Goal: Entertainment & Leisure: Consume media (video, audio)

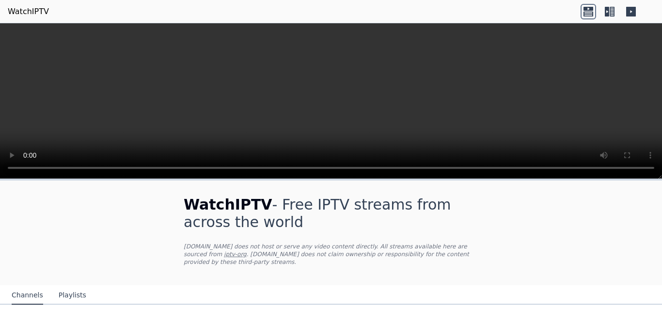
click at [326, 85] on video at bounding box center [331, 101] width 662 height 156
click at [418, 246] on p "WatchIPTV.xyz does not host or serve any video content directly. All streams av…" at bounding box center [331, 253] width 295 height 23
click at [421, 230] on h1 "WatchIPTV - Free IPTV streams from across the world" at bounding box center [331, 213] width 295 height 35
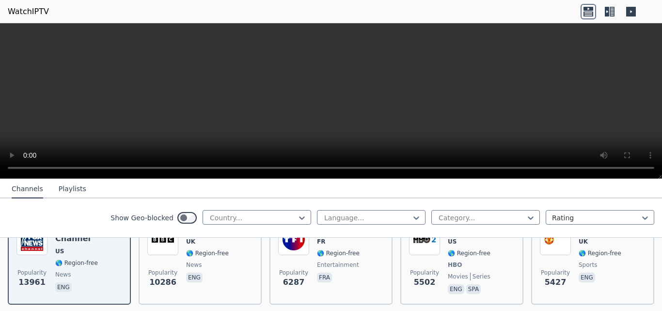
scroll to position [91, 0]
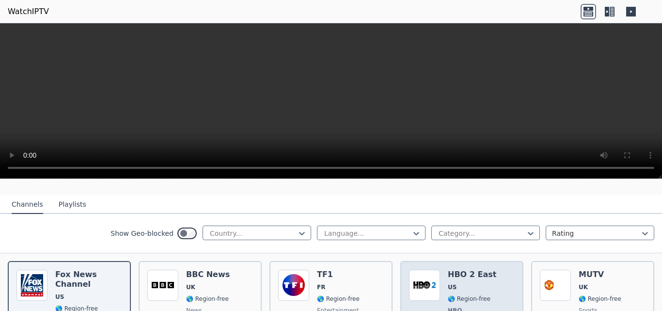
click at [457, 272] on div "HBO 2 East US 🌎 Region-free HBO movies series eng spa" at bounding box center [472, 306] width 48 height 72
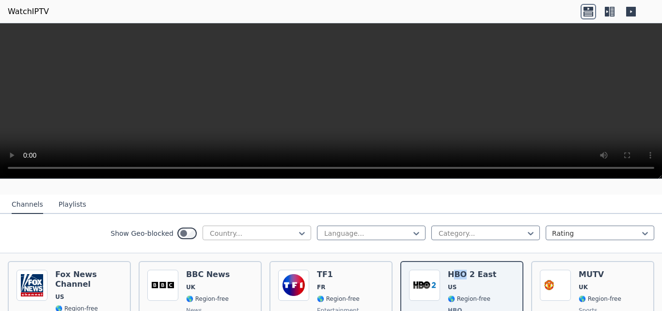
click at [235, 228] on div at bounding box center [253, 233] width 88 height 10
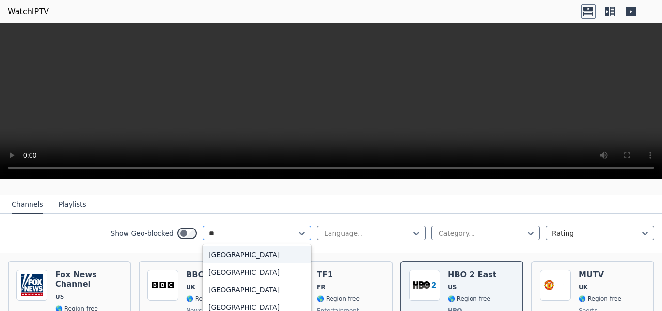
type input "***"
click at [245, 246] on div "Turkey" at bounding box center [257, 254] width 109 height 17
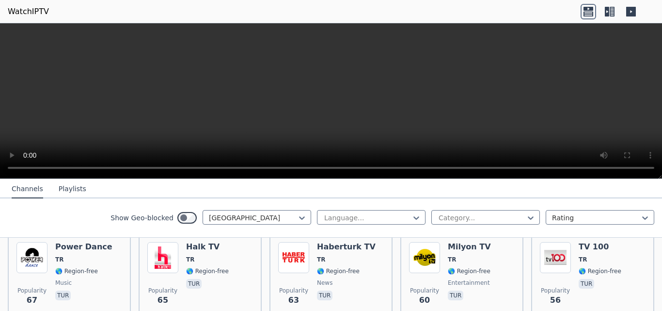
scroll to position [544, 0]
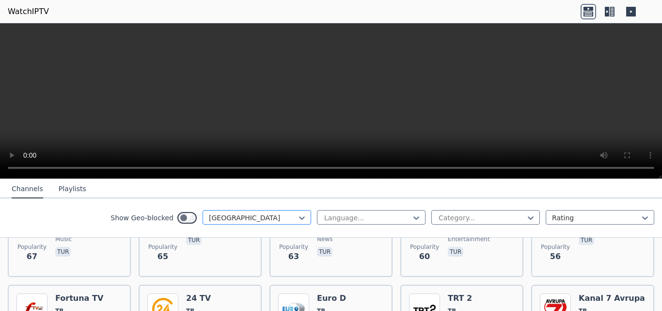
click at [279, 220] on div at bounding box center [253, 218] width 88 height 10
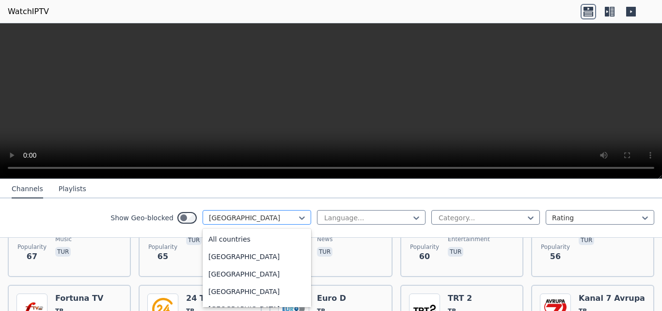
scroll to position [3206, 0]
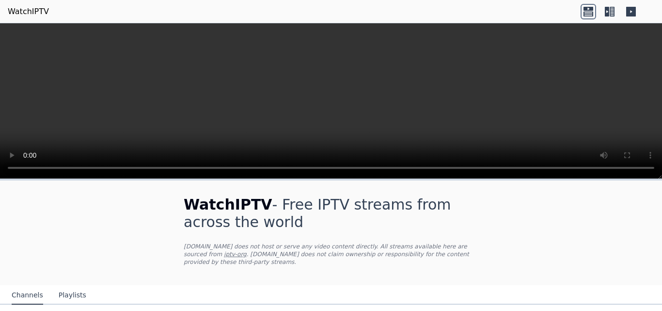
click at [53, 288] on div "Channels Playlists" at bounding box center [49, 295] width 90 height 18
click at [68, 290] on button "Playlists" at bounding box center [73, 295] width 28 height 18
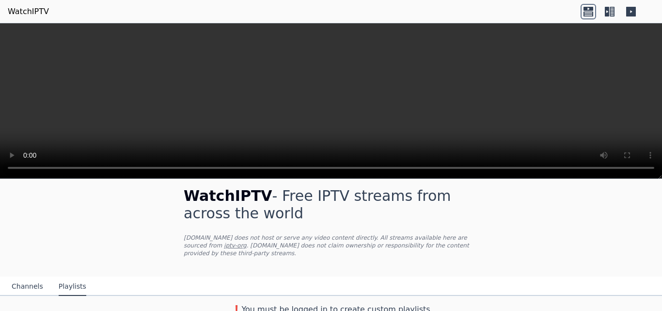
drag, startPoint x: 24, startPoint y: 276, endPoint x: 660, endPoint y: 40, distance: 678.5
click at [24, 277] on button "Channels" at bounding box center [28, 286] width 32 height 18
click at [634, 11] on icon at bounding box center [632, 12] width 10 height 10
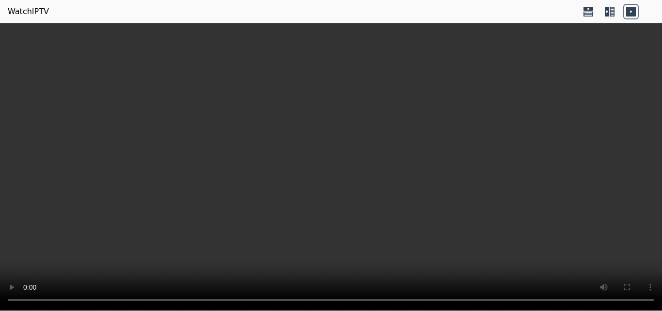
click at [609, 13] on icon at bounding box center [607, 12] width 4 height 10
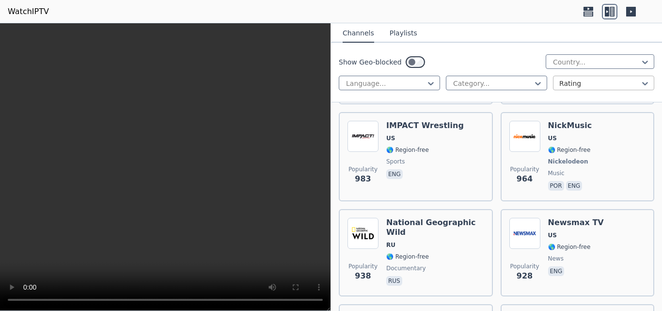
scroll to position [2770, 0]
click at [514, 84] on div at bounding box center [492, 84] width 81 height 10
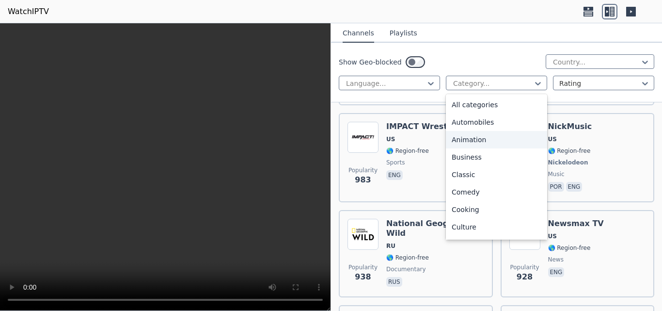
click at [509, 140] on div "Animation" at bounding box center [496, 139] width 101 height 17
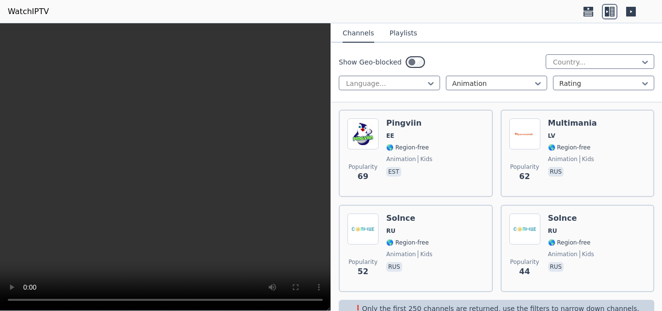
scroll to position [992, 0]
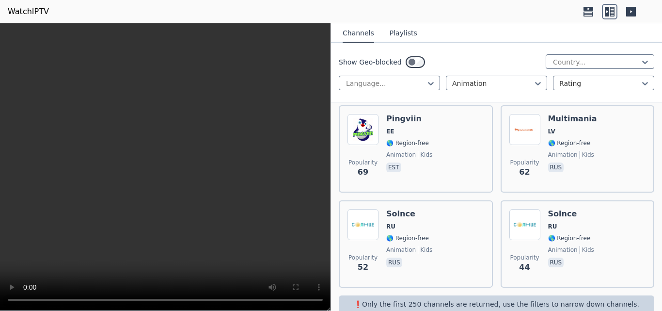
drag, startPoint x: 662, startPoint y: 192, endPoint x: 652, endPoint y: 262, distance: 71.5
click at [568, 299] on p "❗️Only the first 250 channels are returned, use the filters to narrow down chan…" at bounding box center [497, 304] width 308 height 10
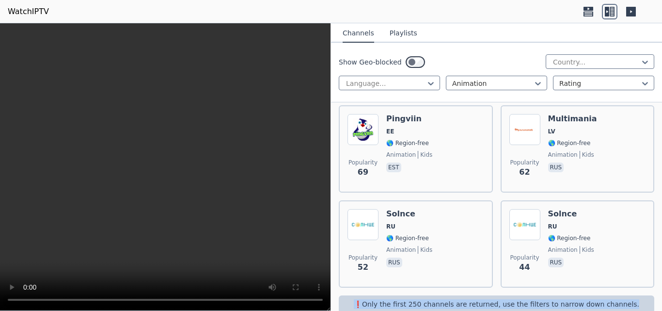
click at [568, 299] on p "❗️Only the first 250 channels are returned, use the filters to narrow down chan…" at bounding box center [497, 304] width 308 height 10
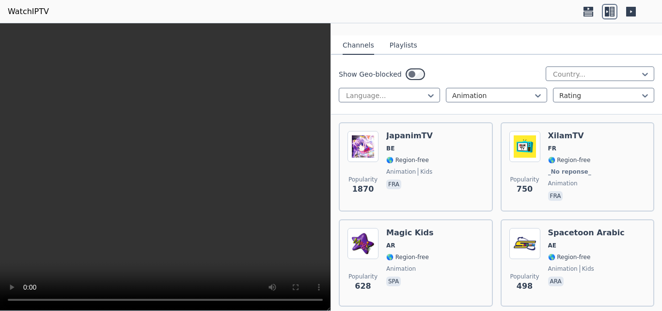
scroll to position [0, 0]
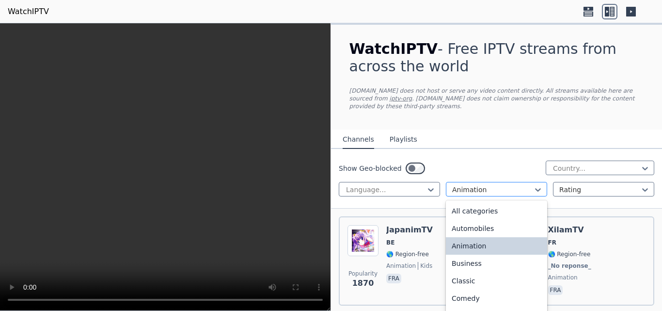
click at [514, 185] on div at bounding box center [492, 190] width 81 height 10
click at [507, 222] on div "Automobiles" at bounding box center [496, 228] width 101 height 17
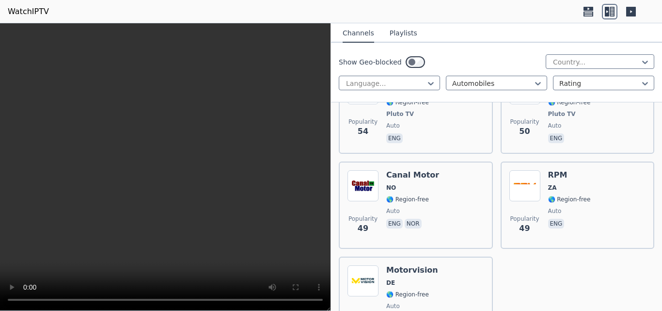
scroll to position [792, 0]
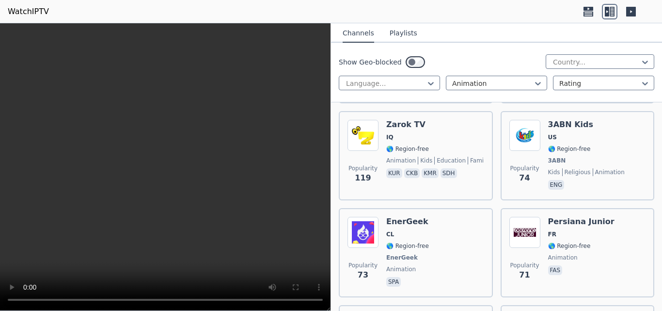
scroll to position [798, 0]
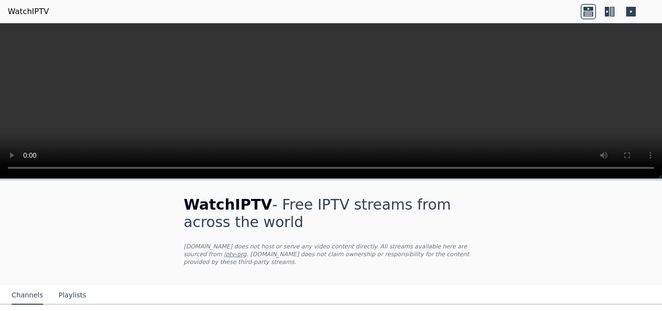
click at [607, 8] on icon at bounding box center [607, 12] width 4 height 10
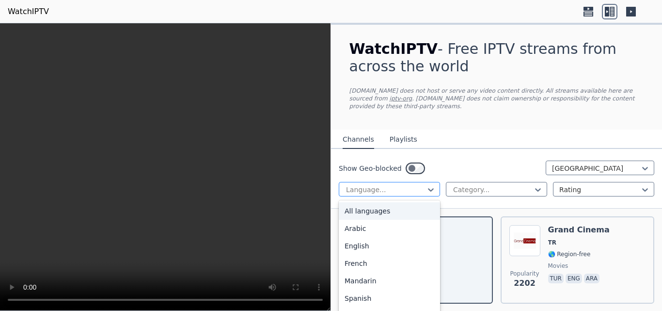
click at [385, 185] on div at bounding box center [385, 190] width 81 height 10
type input "*"
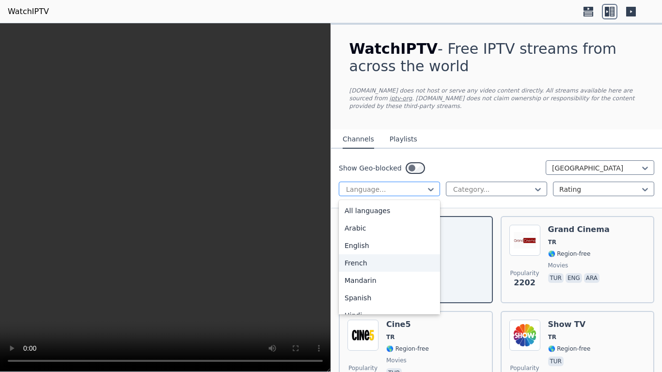
type input "*"
click at [388, 221] on div "Arabic" at bounding box center [389, 228] width 101 height 17
